Goal: Information Seeking & Learning: Check status

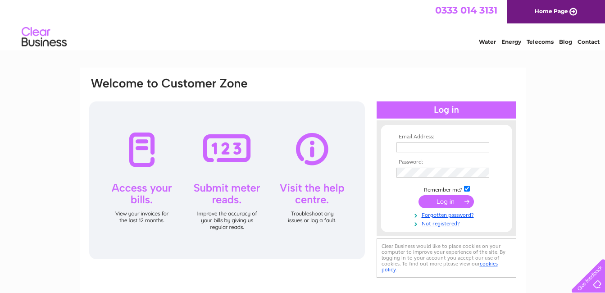
type input "joelkinstley@hotmail.com"
click at [449, 200] on input "submit" at bounding box center [446, 201] width 55 height 13
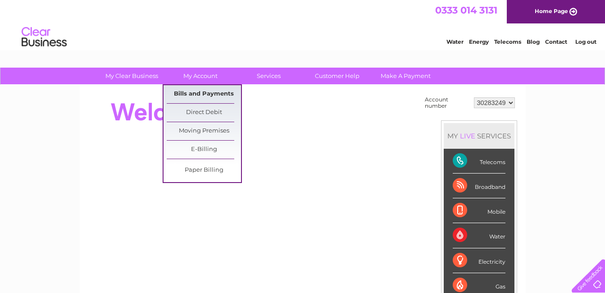
click at [211, 92] on link "Bills and Payments" at bounding box center [204, 94] width 74 height 18
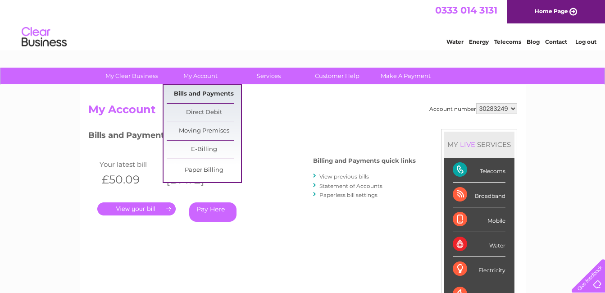
click at [207, 93] on link "Bills and Payments" at bounding box center [204, 94] width 74 height 18
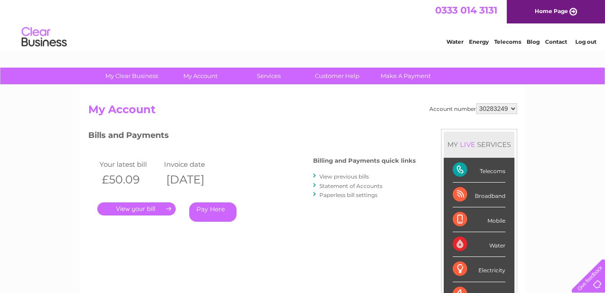
click at [360, 179] on link "View previous bills" at bounding box center [344, 176] width 50 height 7
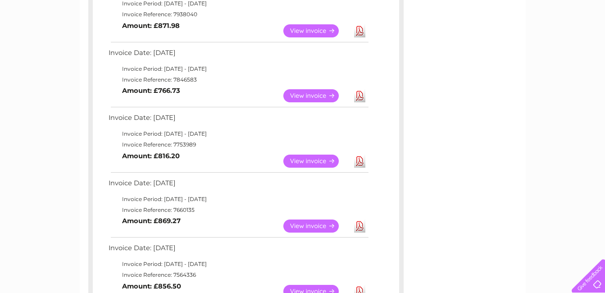
scroll to position [360, 0]
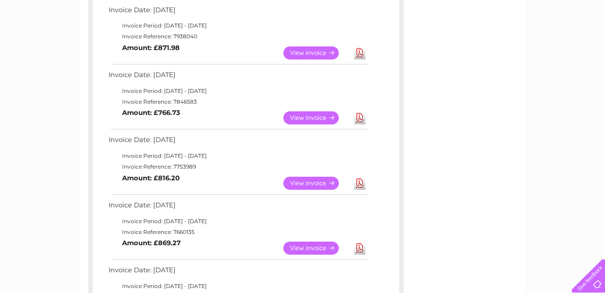
click at [301, 181] on link "View" at bounding box center [316, 183] width 66 height 13
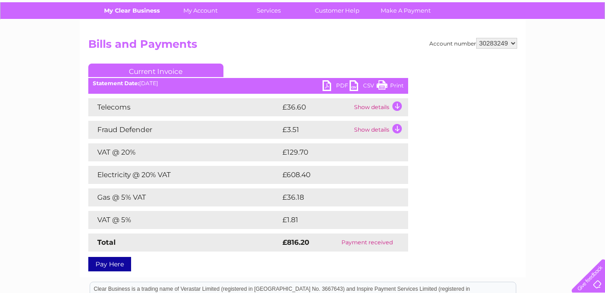
scroll to position [45, 0]
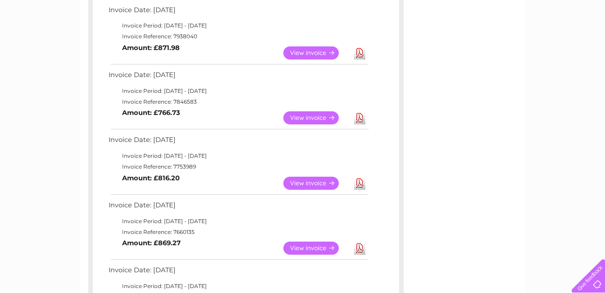
click at [315, 118] on link "View" at bounding box center [316, 117] width 66 height 13
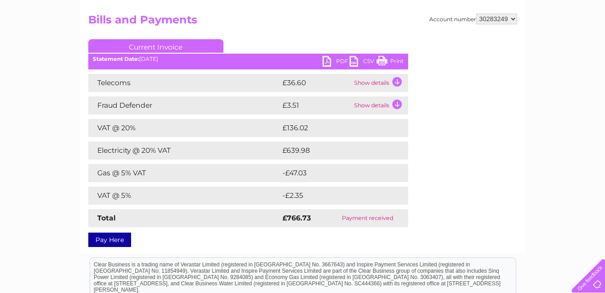
scroll to position [90, 0]
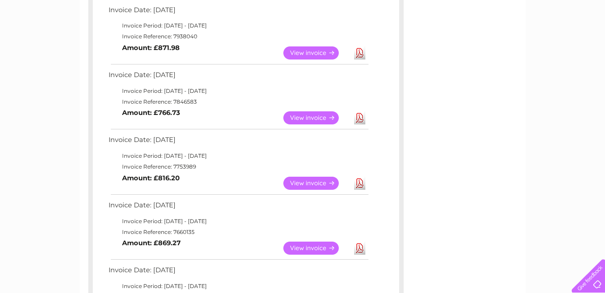
click at [306, 115] on link "View" at bounding box center [316, 117] width 66 height 13
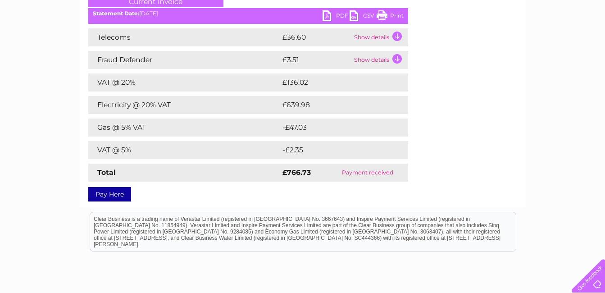
scroll to position [90, 0]
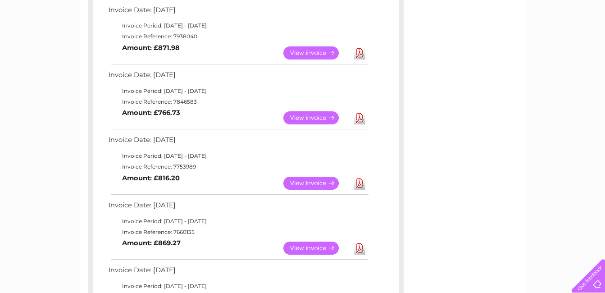
click at [310, 52] on link "View" at bounding box center [316, 52] width 66 height 13
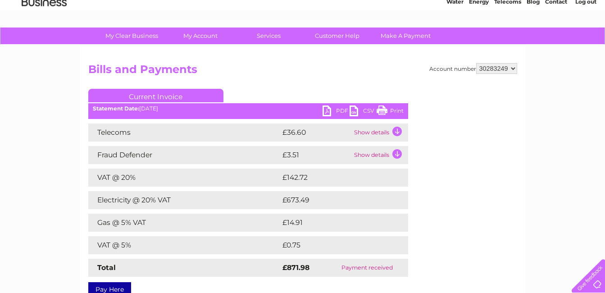
scroll to position [45, 0]
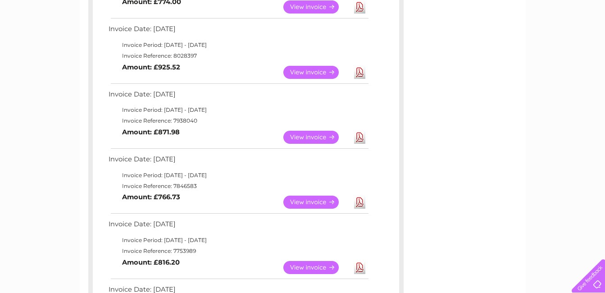
scroll to position [270, 0]
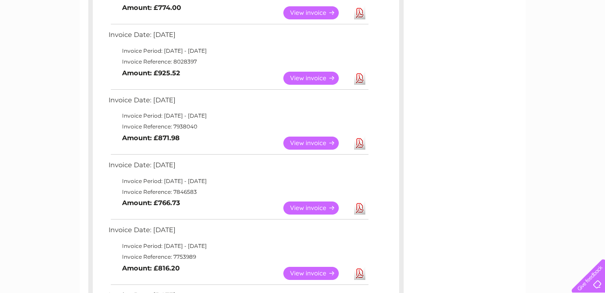
click at [307, 81] on link "View" at bounding box center [316, 78] width 66 height 13
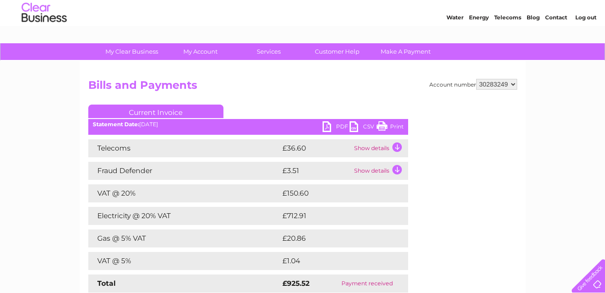
scroll to position [45, 0]
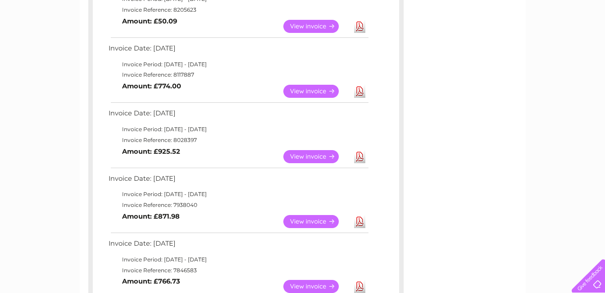
scroll to position [180, 0]
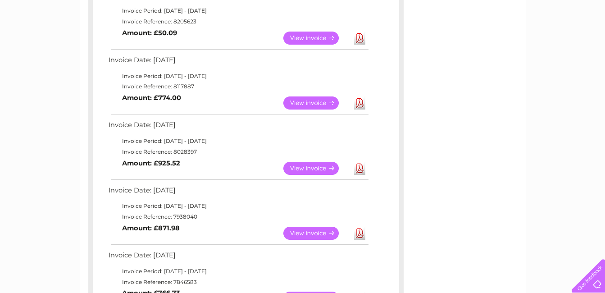
click at [304, 103] on link "View" at bounding box center [316, 102] width 66 height 13
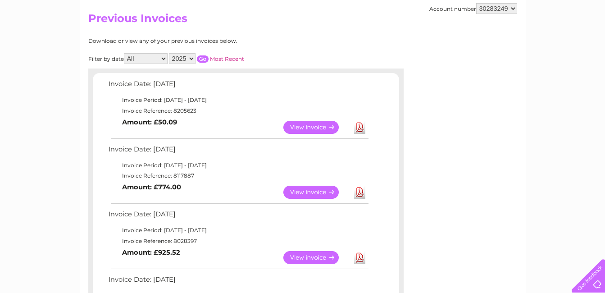
scroll to position [90, 0]
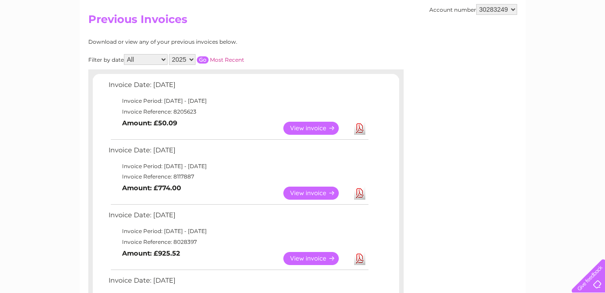
click at [300, 127] on link "View" at bounding box center [316, 128] width 66 height 13
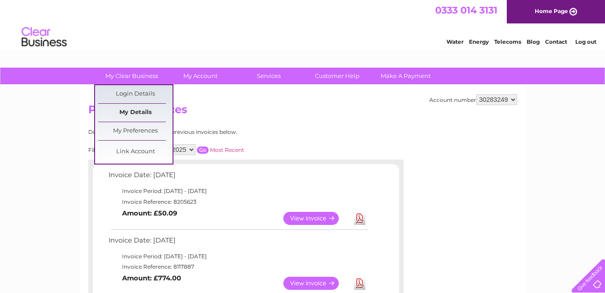
click at [134, 110] on link "My Details" at bounding box center [135, 113] width 74 height 18
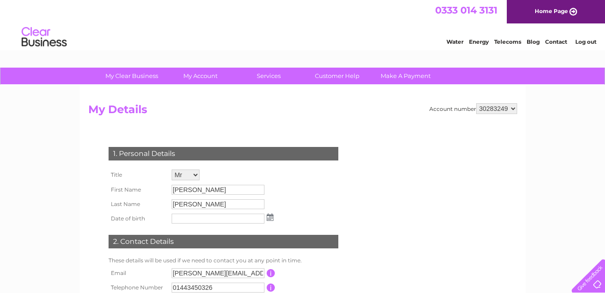
click at [41, 36] on img at bounding box center [44, 36] width 46 height 27
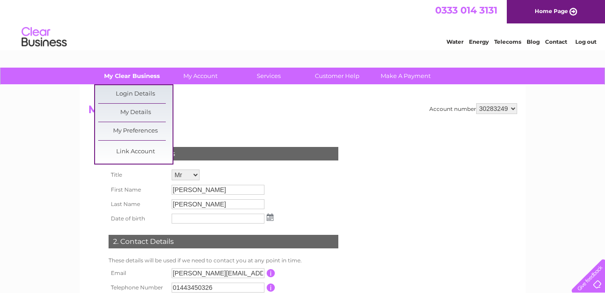
click at [112, 73] on link "My Clear Business" at bounding box center [132, 76] width 74 height 17
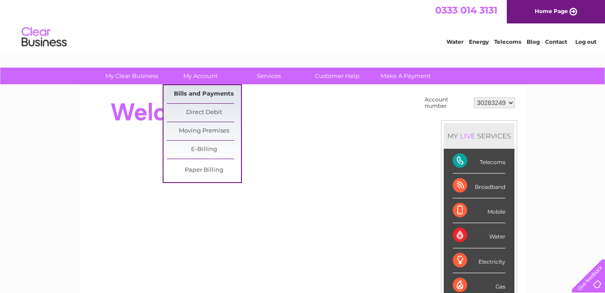
click at [197, 92] on link "Bills and Payments" at bounding box center [204, 94] width 74 height 18
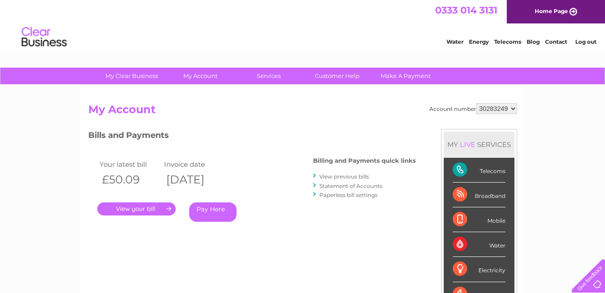
click at [150, 210] on link "." at bounding box center [136, 208] width 78 height 13
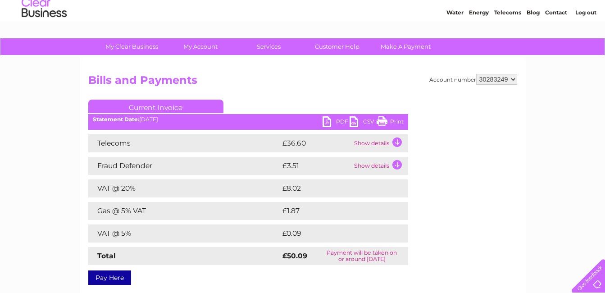
scroll to position [45, 0]
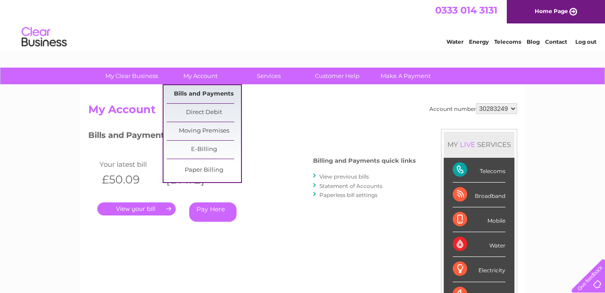
click at [191, 95] on link "Bills and Payments" at bounding box center [204, 94] width 74 height 18
click at [203, 91] on link "Bills and Payments" at bounding box center [204, 94] width 74 height 18
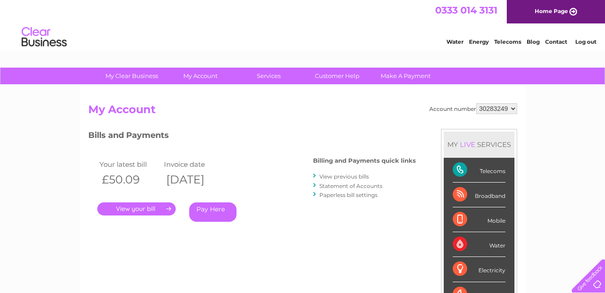
click at [349, 177] on link "View previous bills" at bounding box center [344, 176] width 50 height 7
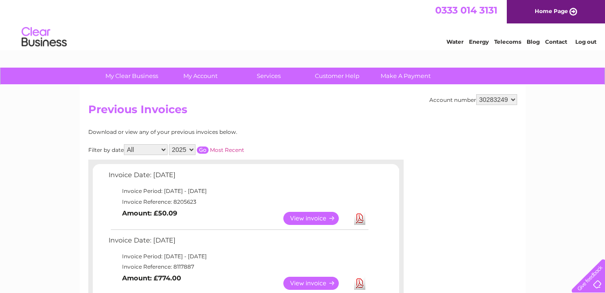
scroll to position [45, 0]
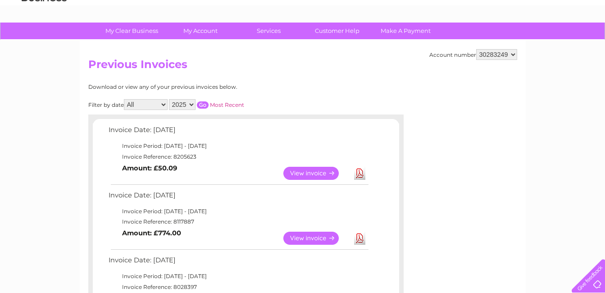
click at [318, 237] on link "View" at bounding box center [316, 238] width 66 height 13
